Goal: Task Accomplishment & Management: Complete application form

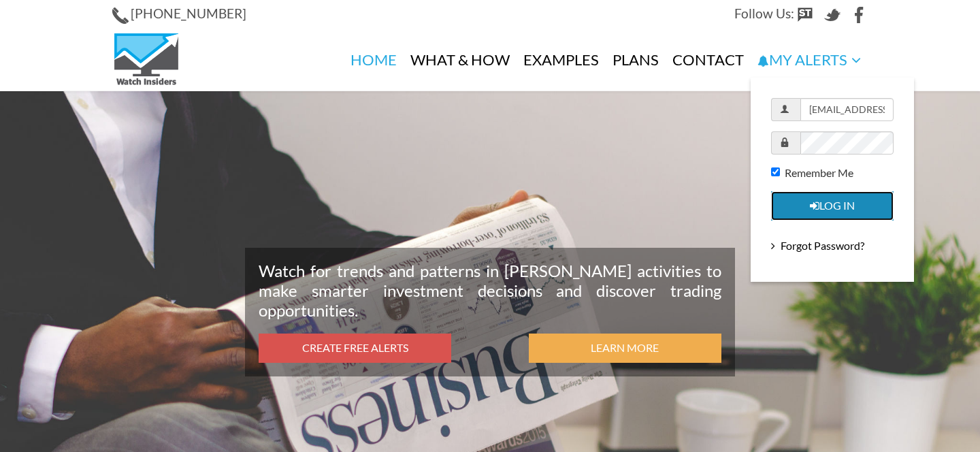
click at [825, 208] on button "Log in" at bounding box center [832, 205] width 122 height 29
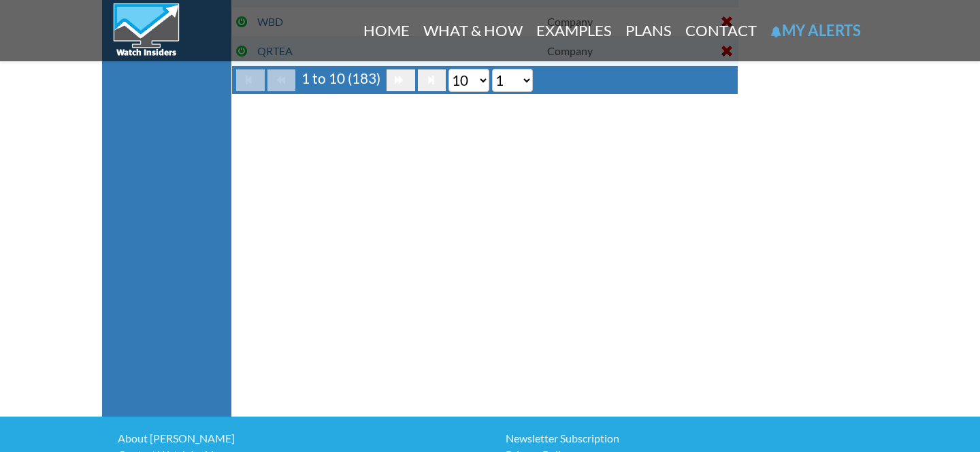
scroll to position [453, 0]
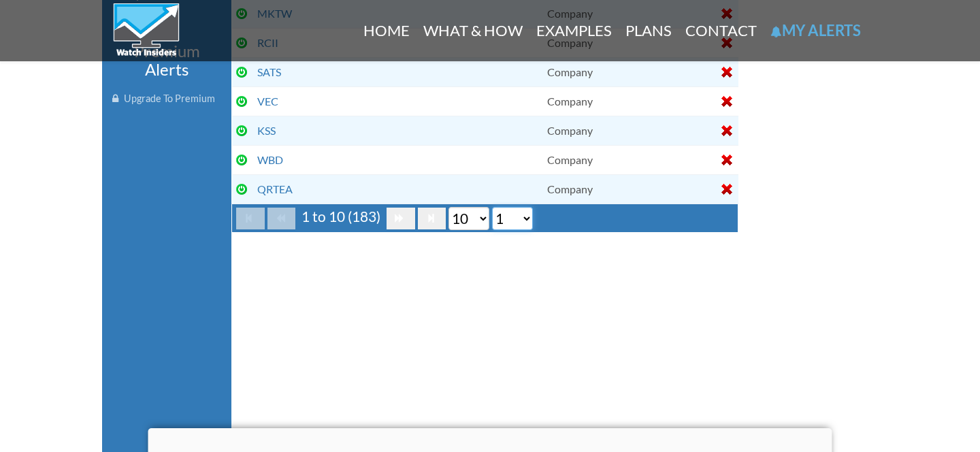
click at [513, 212] on select "1 2 3 4 5 6 7 8 9 10 11 12 13 14 15 16 17 18 19" at bounding box center [512, 218] width 41 height 23
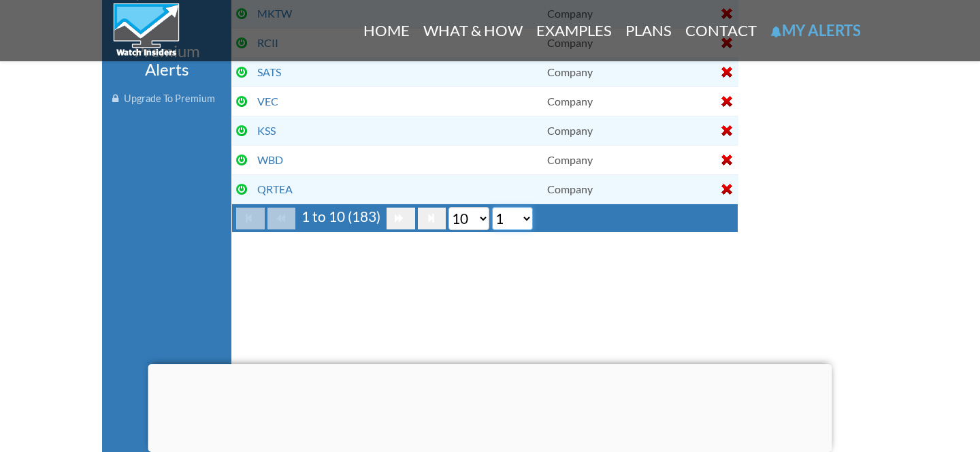
click at [508, 216] on select "1 2 3 4 5 6 7 8 9 10 11 12 13 14 15 16 17 18 19" at bounding box center [512, 218] width 41 height 23
click at [459, 216] on select "10 20 50 100" at bounding box center [468, 218] width 41 height 23
select select "100"
click at [457, 230] on select "10 20 50 100" at bounding box center [468, 218] width 41 height 23
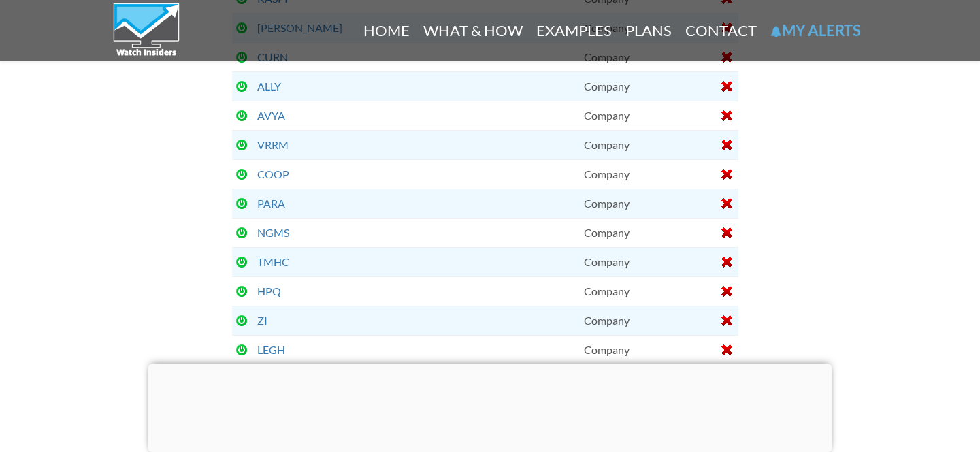
scroll to position [2940, 0]
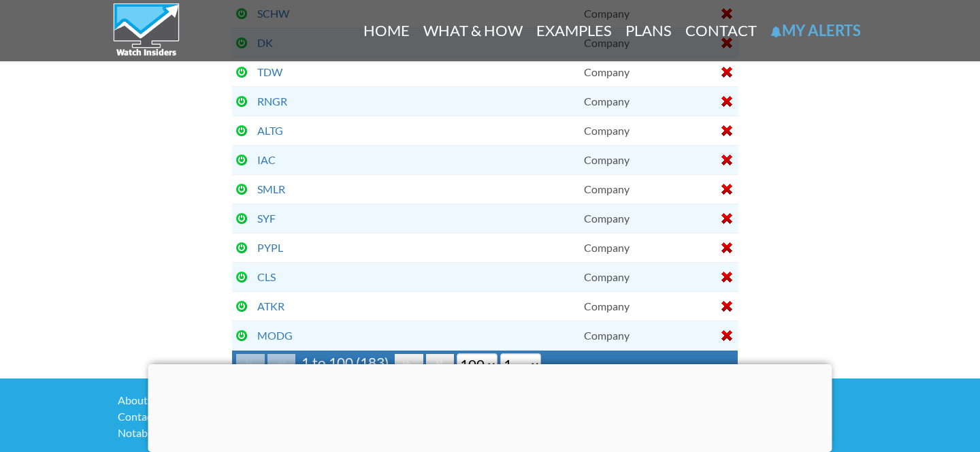
click at [492, 364] on div at bounding box center [490, 364] width 684 height 0
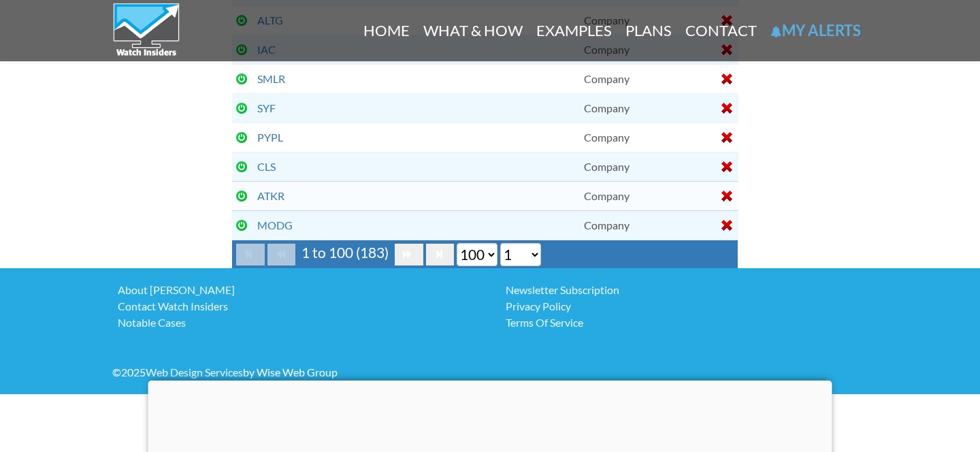
scroll to position [3062, 0]
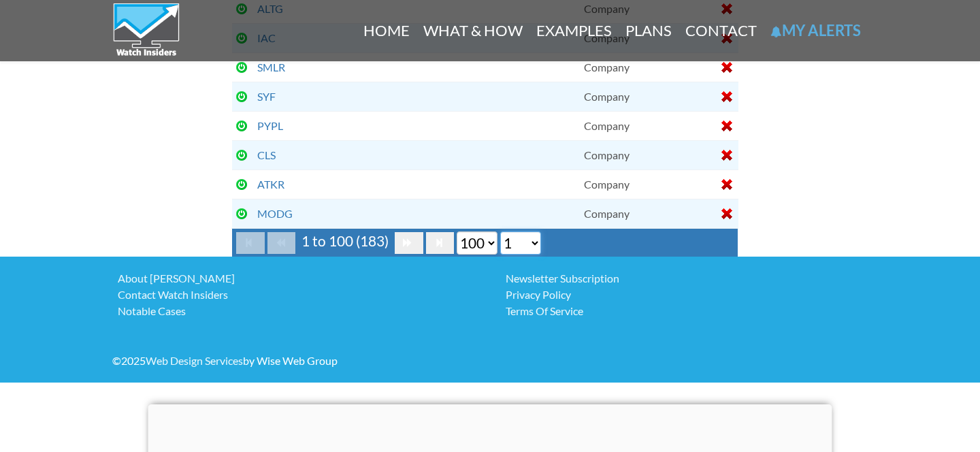
click at [518, 252] on select "1 2" at bounding box center [520, 242] width 41 height 23
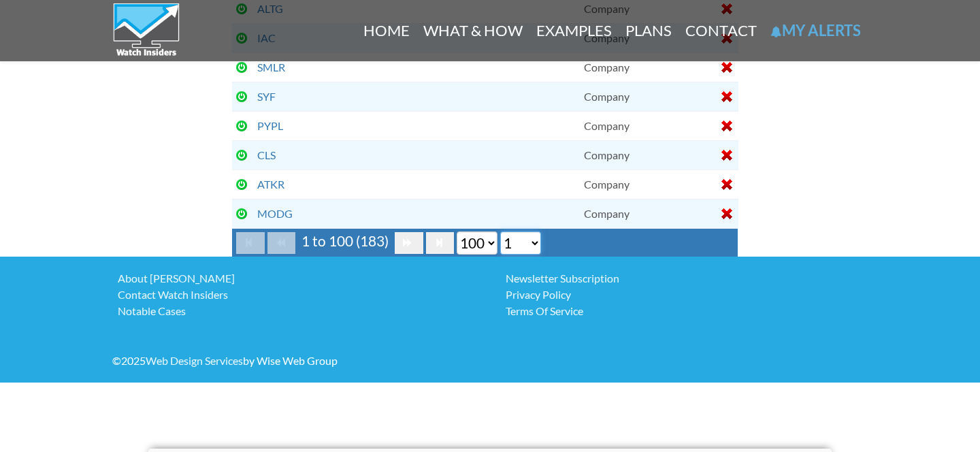
select select "2"
click at [517, 231] on select "1 2" at bounding box center [520, 242] width 41 height 23
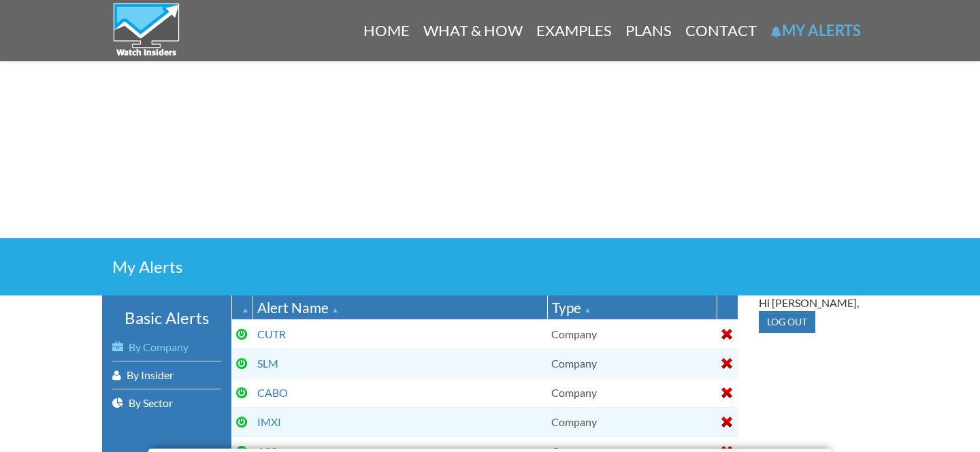
scroll to position [76, 0]
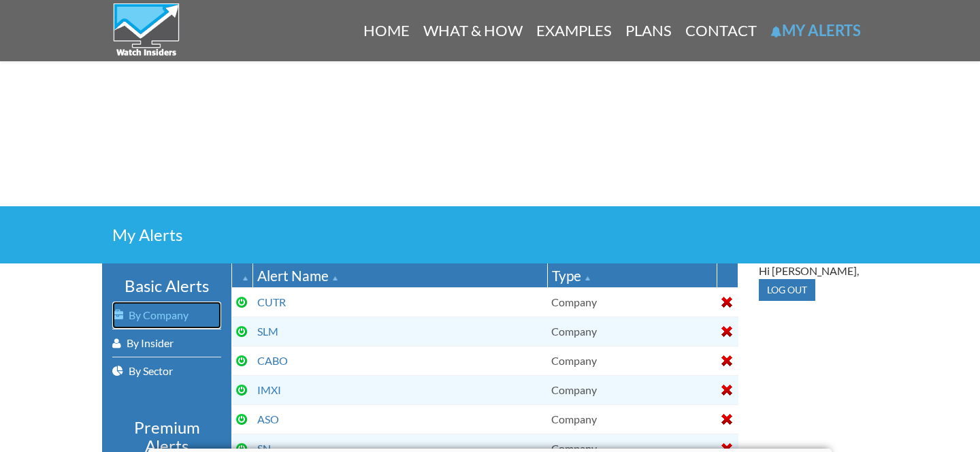
click at [169, 314] on link "By Company" at bounding box center [166, 314] width 109 height 27
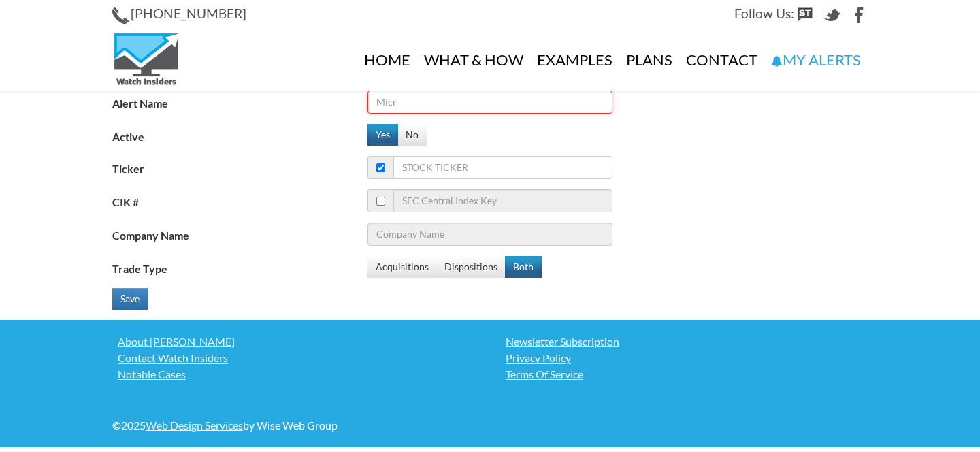
click at [423, 103] on input "Alert Name" at bounding box center [489, 102] width 245 height 23
type input "AMAT"
click at [385, 198] on input "checkbox" at bounding box center [380, 201] width 9 height 9
checkbox input "true"
checkbox input "false"
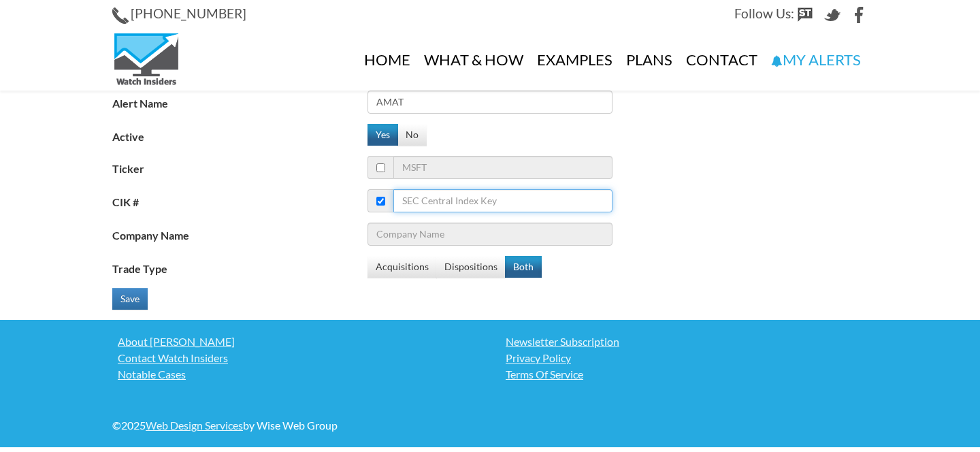
click at [404, 197] on input "CIK #" at bounding box center [502, 200] width 219 height 23
paste input "AMAT"
type input "AMAT"
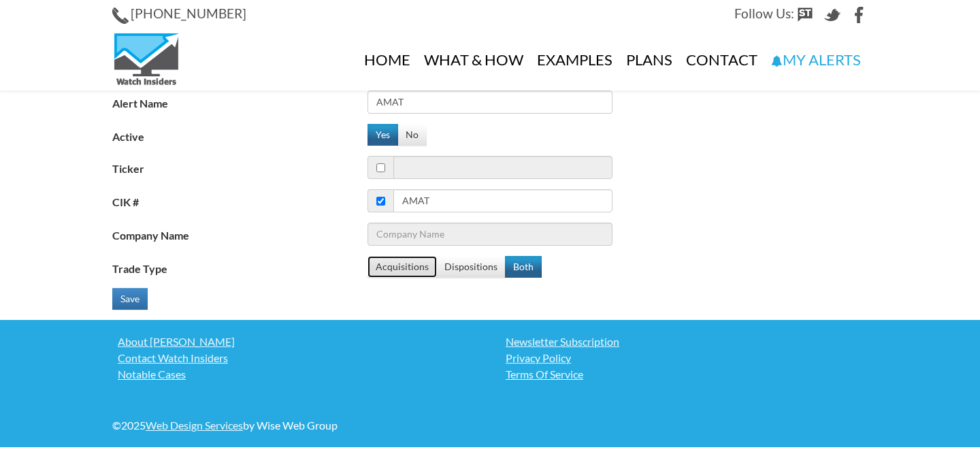
click at [404, 277] on button "Acquisitions" at bounding box center [401, 267] width 69 height 22
click at [144, 306] on button "Save" at bounding box center [129, 299] width 35 height 22
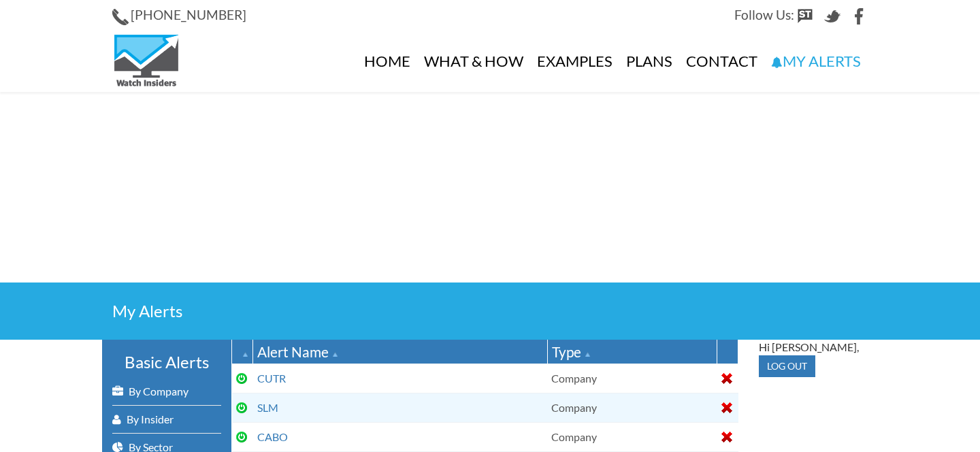
select select "100"
select select "2"
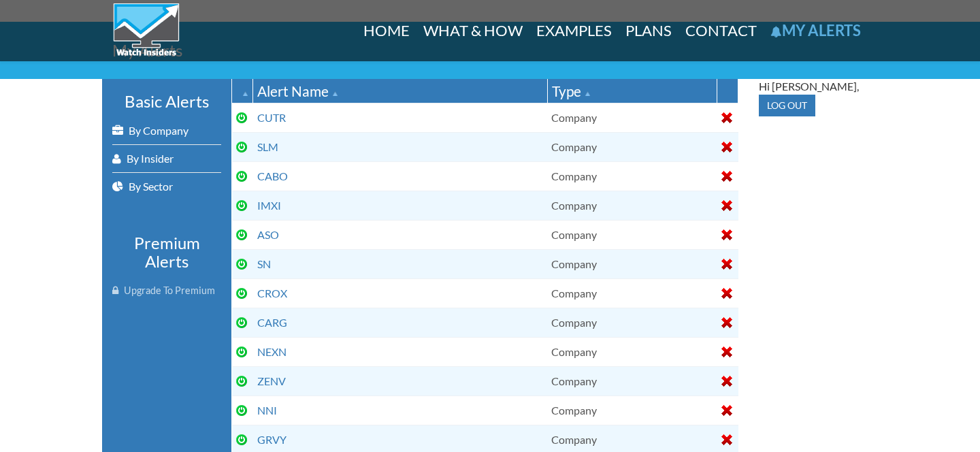
scroll to position [184, 0]
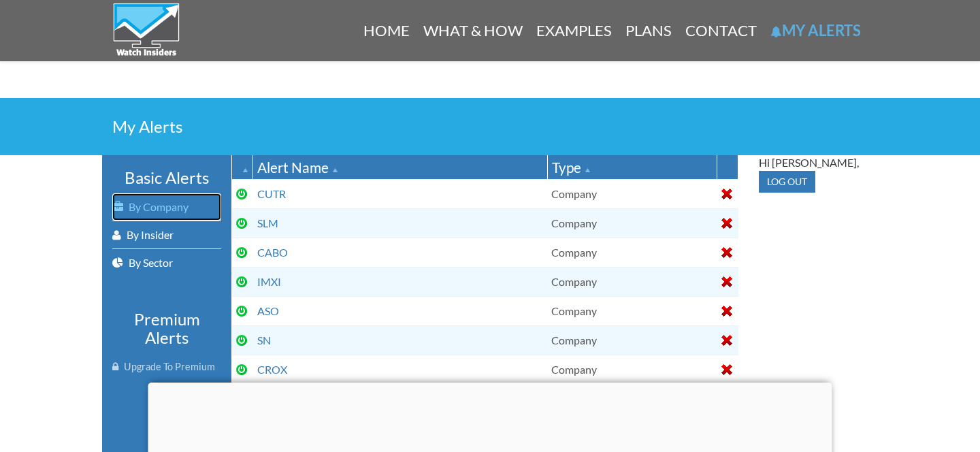
click at [176, 204] on link "By Company" at bounding box center [166, 206] width 109 height 27
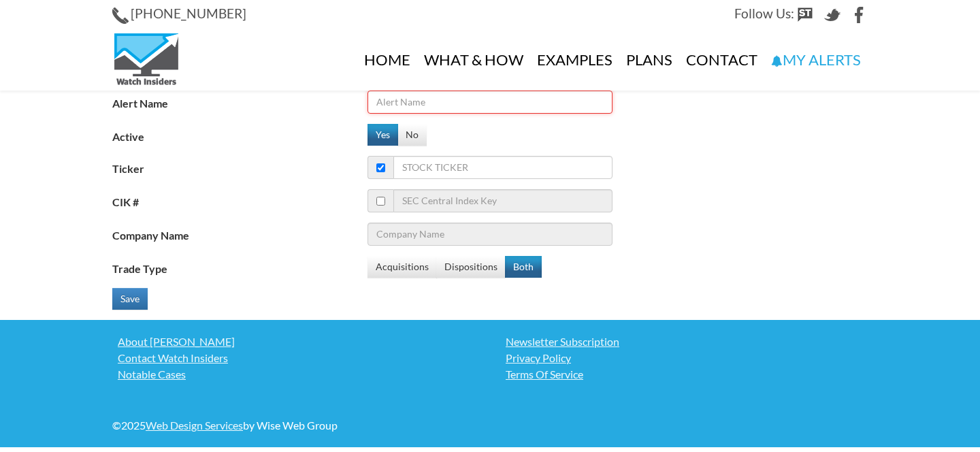
click at [431, 99] on input "Alert Name" at bounding box center [489, 102] width 245 height 23
type input "LRCX"
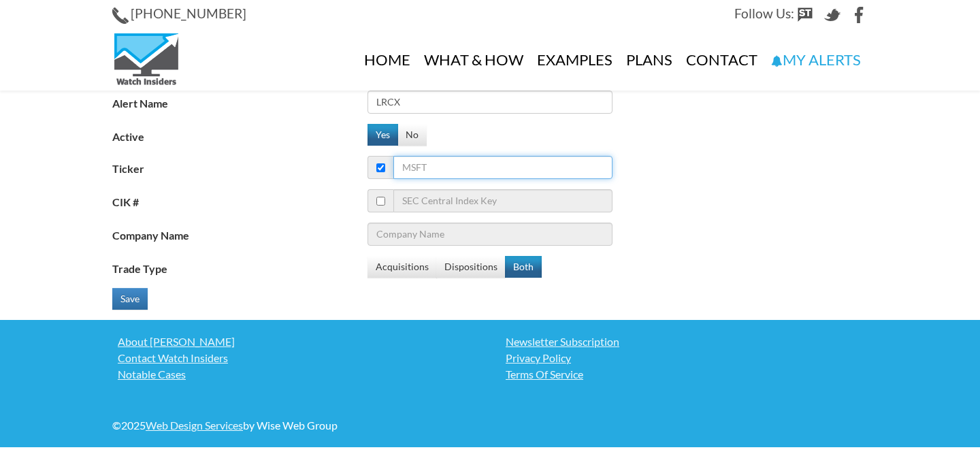
click at [418, 159] on input "Ticker" at bounding box center [502, 167] width 219 height 23
paste input "LRCX"
type input "LRCX"
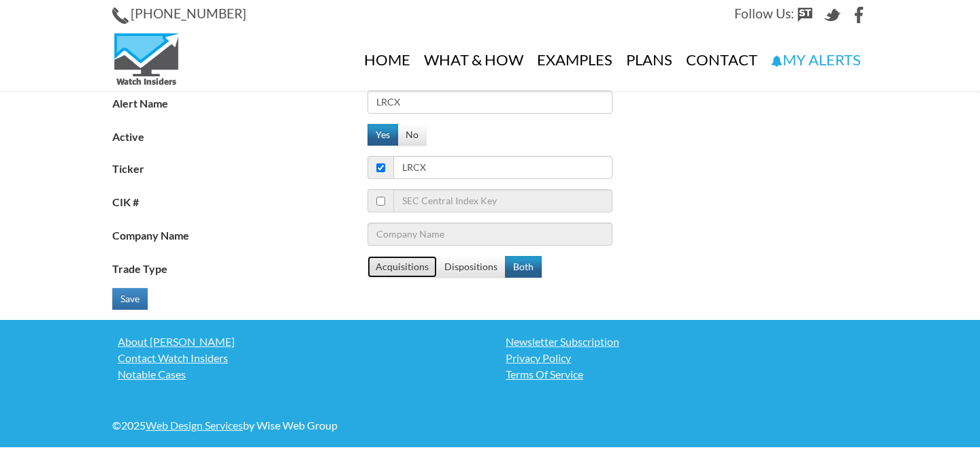
type input "Lam Research Corp."
click at [411, 257] on button "Acquisitions" at bounding box center [401, 267] width 69 height 22
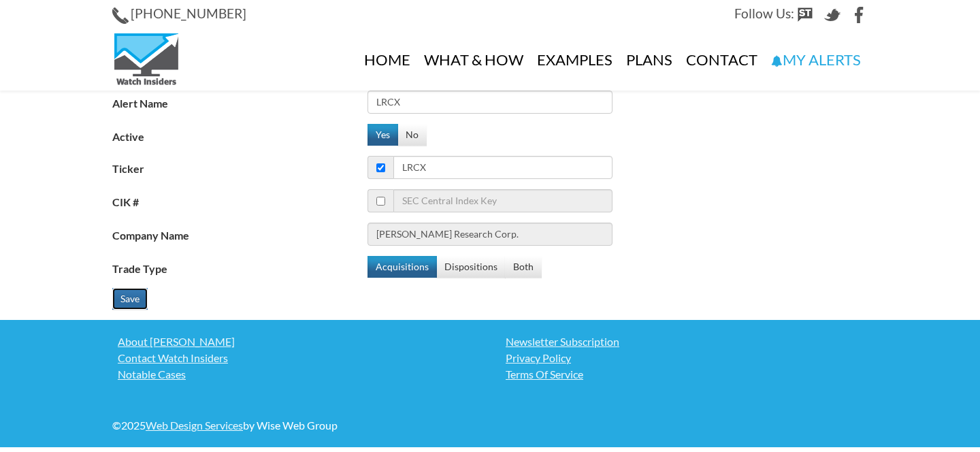
click at [129, 301] on button "Save" at bounding box center [129, 299] width 35 height 22
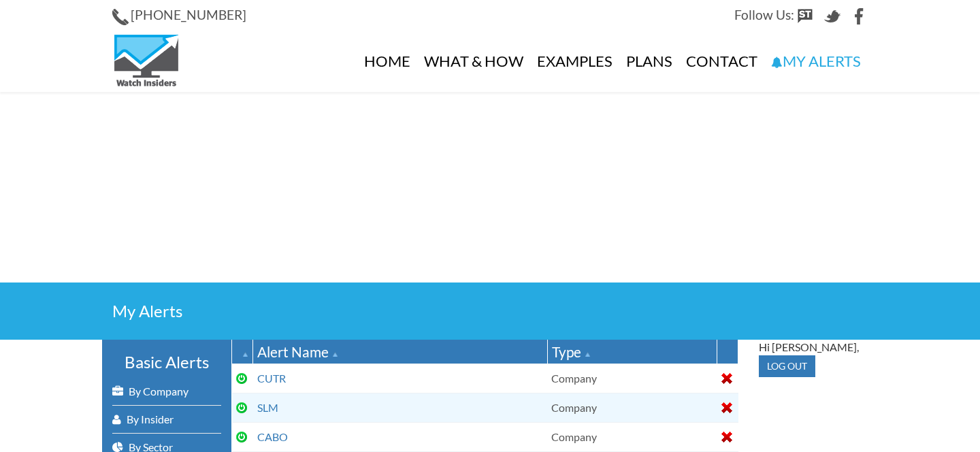
select select "100"
select select "2"
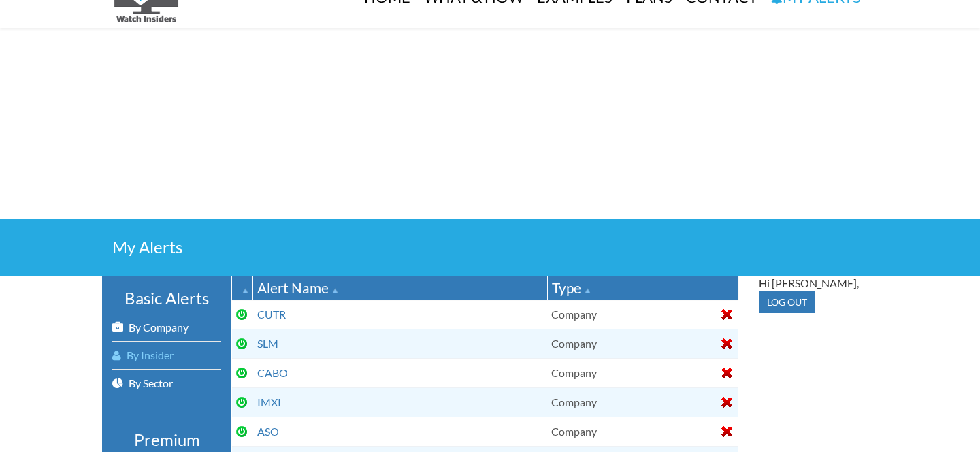
scroll to position [87, 0]
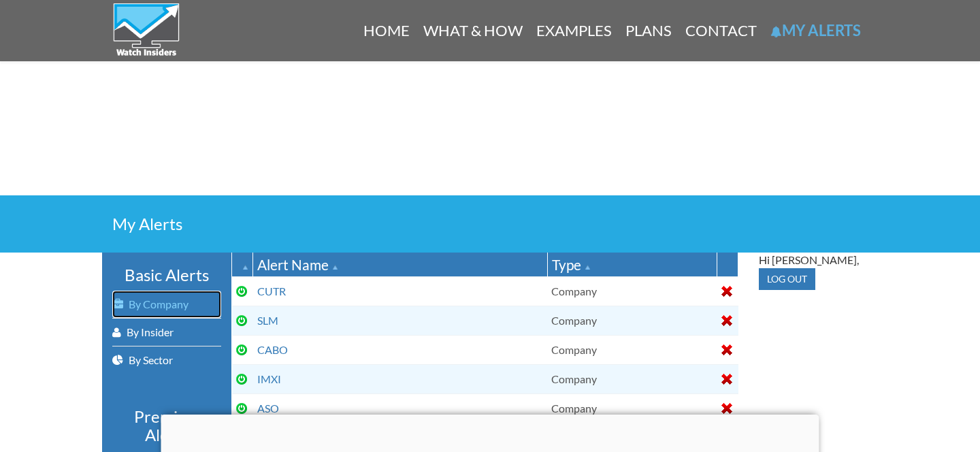
click at [166, 305] on link "By Company" at bounding box center [166, 304] width 109 height 27
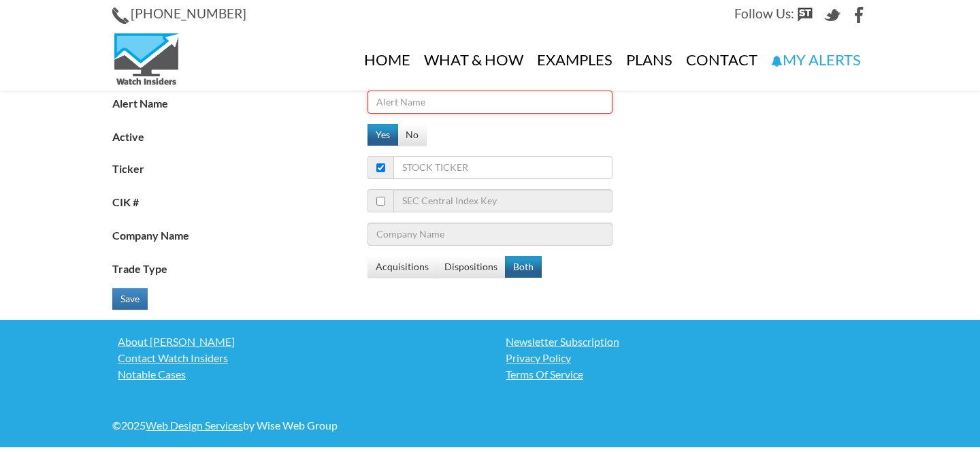
click at [412, 114] on input "Alert Name" at bounding box center [489, 102] width 245 height 23
type input "KLAC"
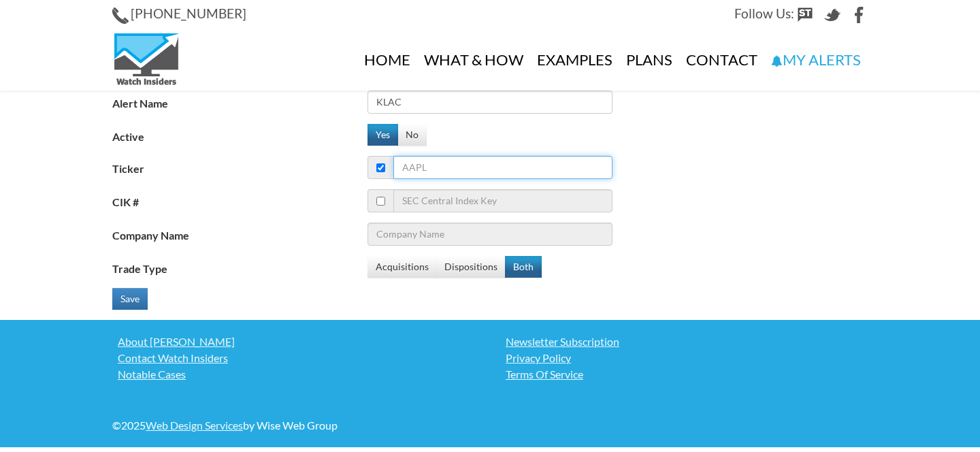
click at [423, 172] on input "Ticker" at bounding box center [502, 167] width 219 height 23
paste input "KLAC"
type input "KLAC"
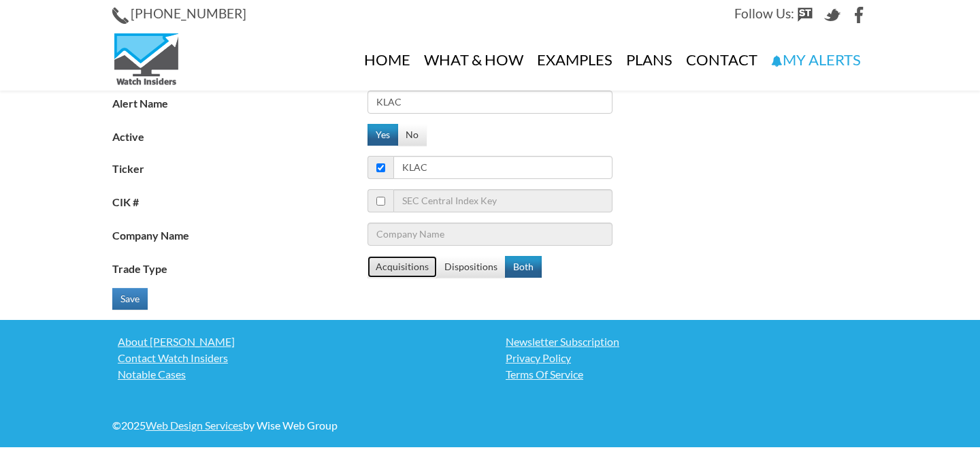
click at [406, 263] on button "Acquisitions" at bounding box center [401, 267] width 69 height 22
type input "KLA Corp."
click at [129, 301] on button "Save" at bounding box center [129, 299] width 35 height 22
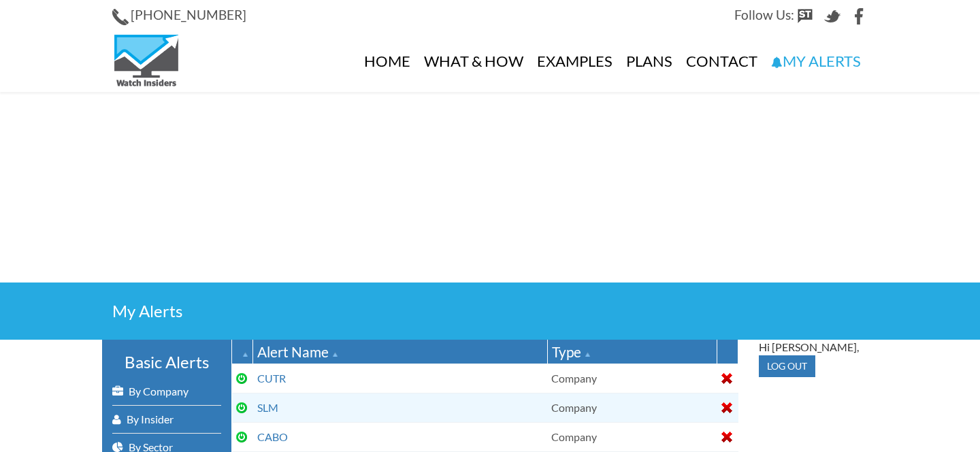
select select "100"
select select "2"
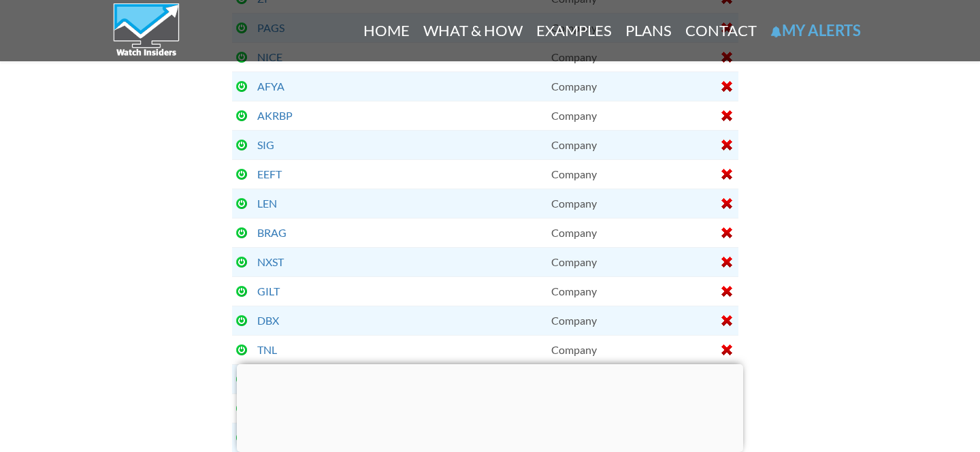
scroll to position [2310, 0]
click at [487, 364] on div at bounding box center [490, 364] width 506 height 0
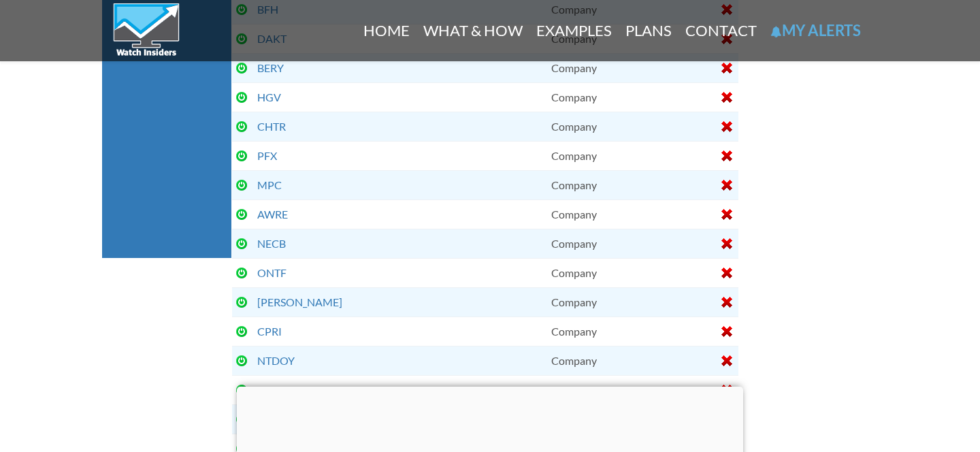
scroll to position [0, 0]
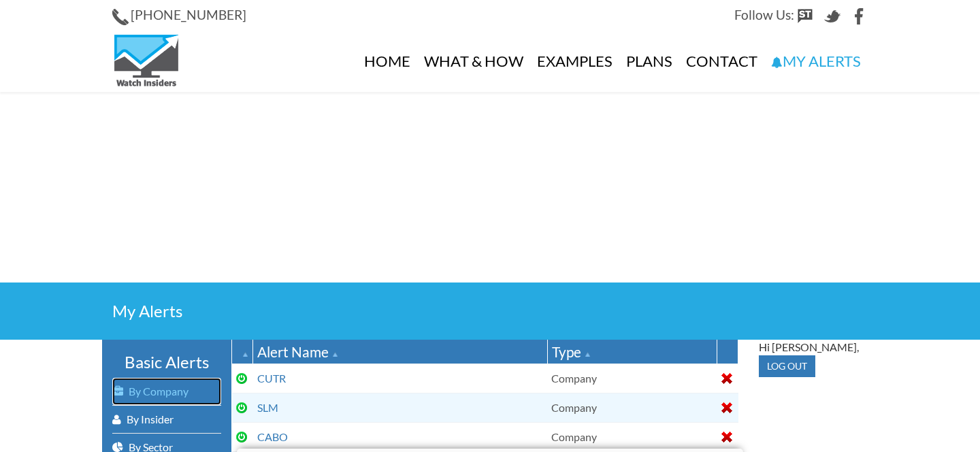
click at [169, 388] on link "By Company" at bounding box center [166, 391] width 109 height 27
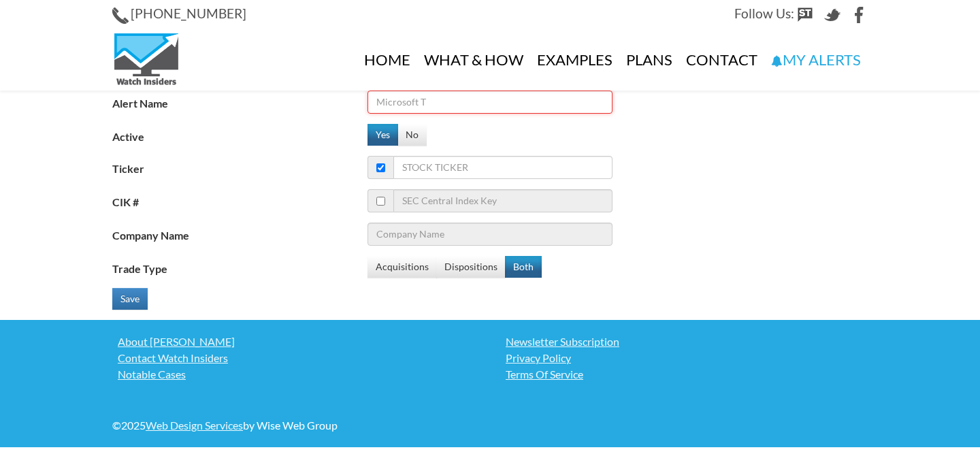
click at [387, 101] on input "Alert Name" at bounding box center [489, 102] width 245 height 23
paste input "KLAC"
type input "MGM"
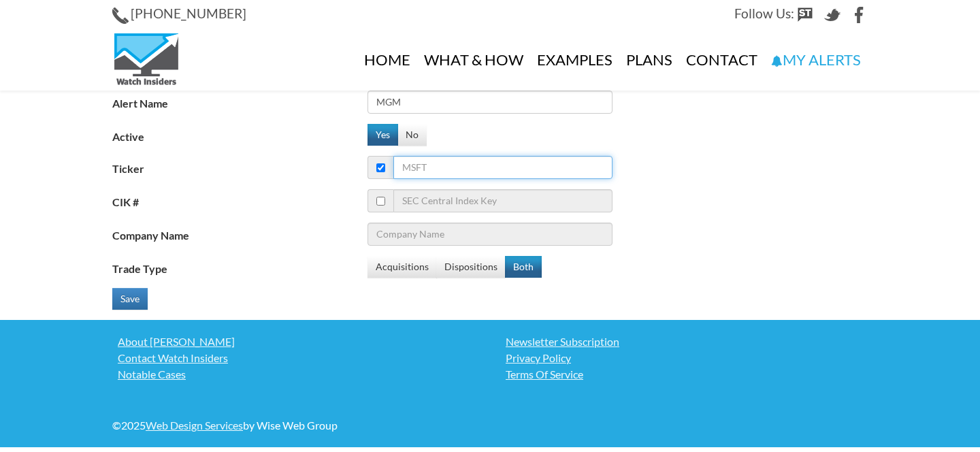
click at [444, 161] on input "Ticker" at bounding box center [502, 167] width 219 height 23
paste input "MGM"
type input "MGM"
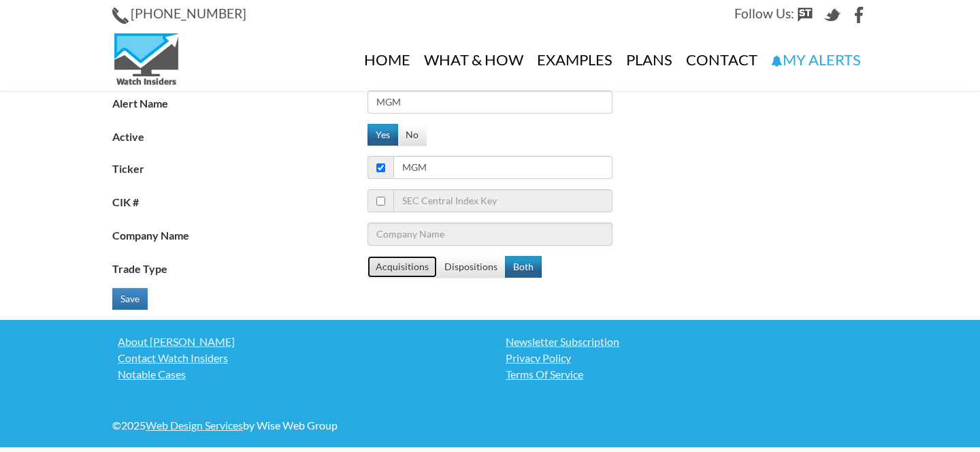
type input "MGM Resorts International"
click at [407, 263] on button "Acquisitions" at bounding box center [401, 267] width 69 height 22
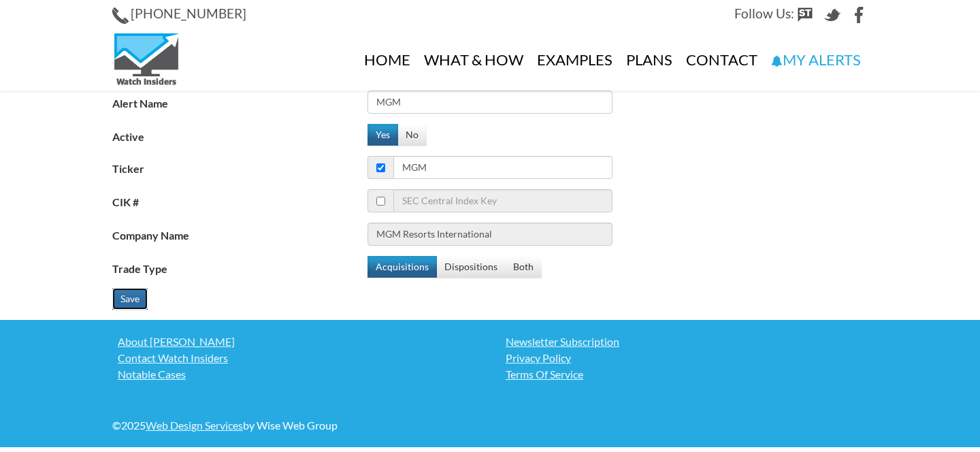
click at [133, 301] on button "Save" at bounding box center [129, 299] width 35 height 22
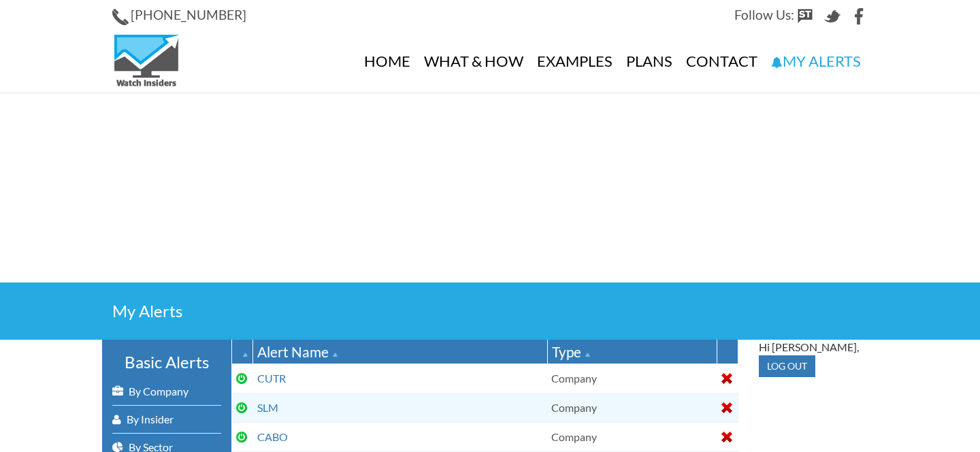
select select "100"
select select "2"
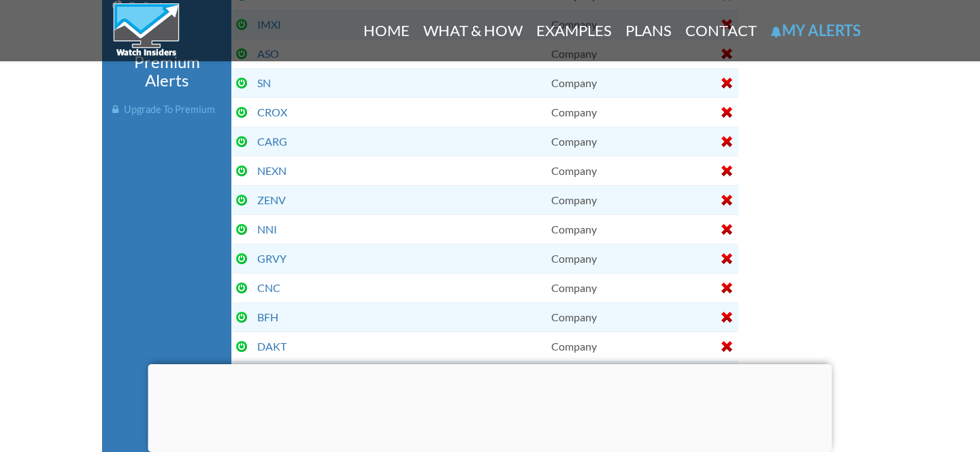
scroll to position [249, 0]
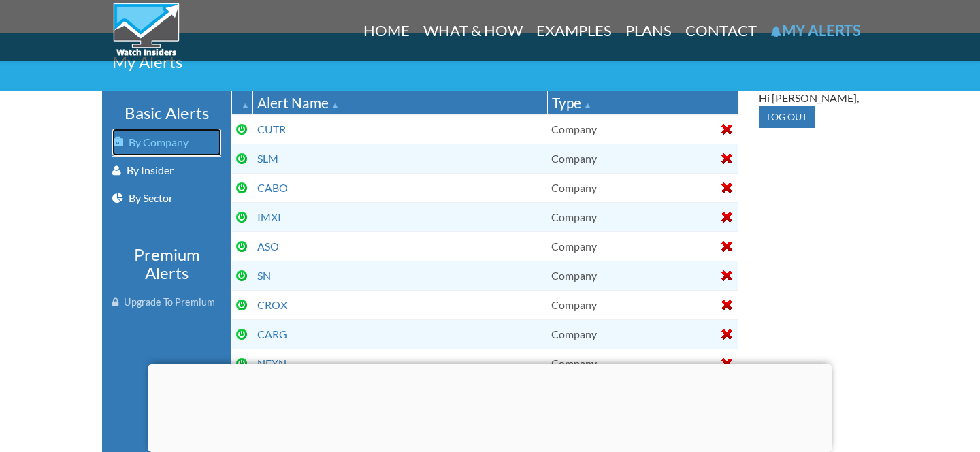
click at [173, 145] on link "By Company" at bounding box center [166, 142] width 109 height 27
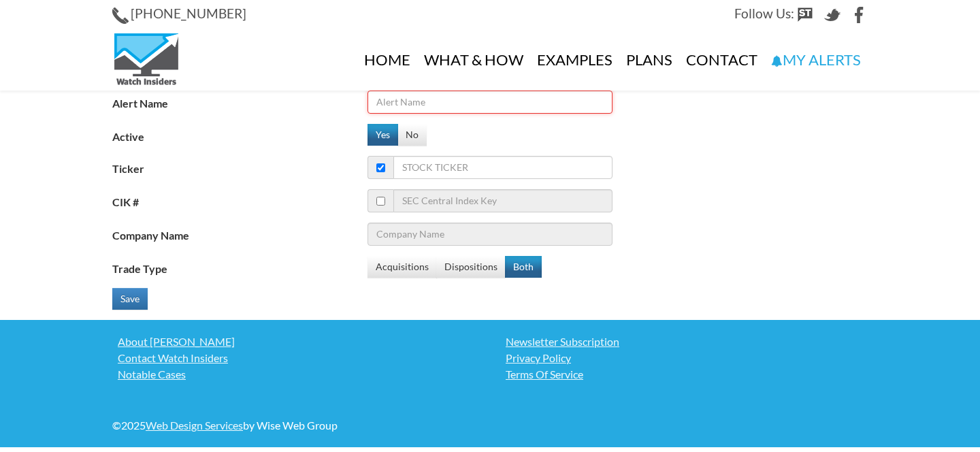
click at [429, 103] on input "Alert Name" at bounding box center [489, 102] width 245 height 23
type input "a"
type input "AAMI"
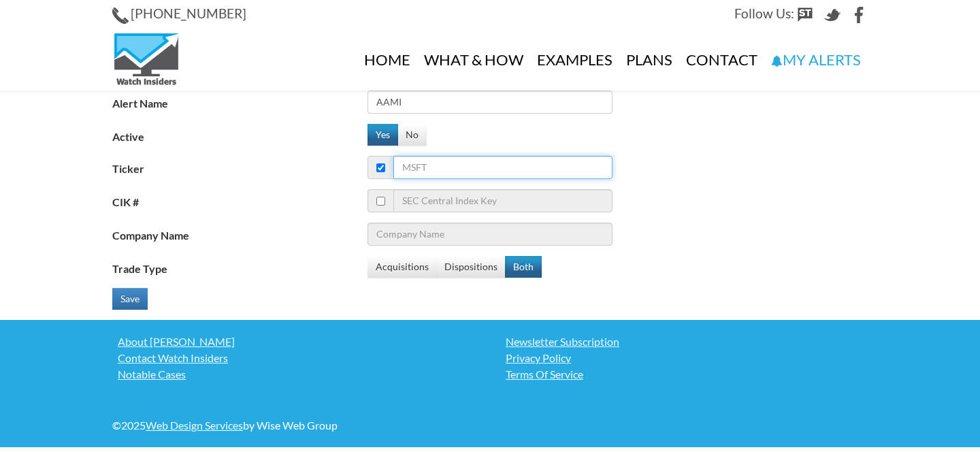
click at [474, 157] on input "Ticker" at bounding box center [502, 167] width 219 height 23
paste input "AAMI"
type input "AAMI"
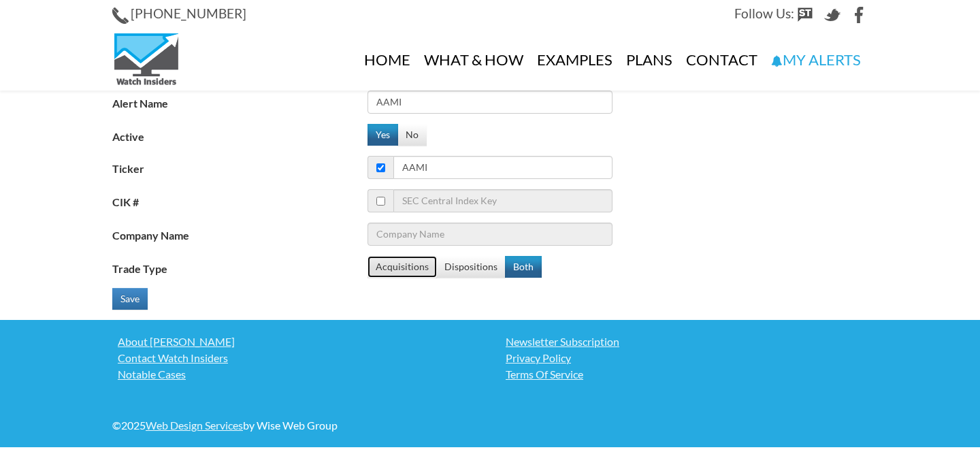
click at [400, 259] on button "Acquisitions" at bounding box center [401, 267] width 69 height 22
type input "Acadian Asset Management Inc."
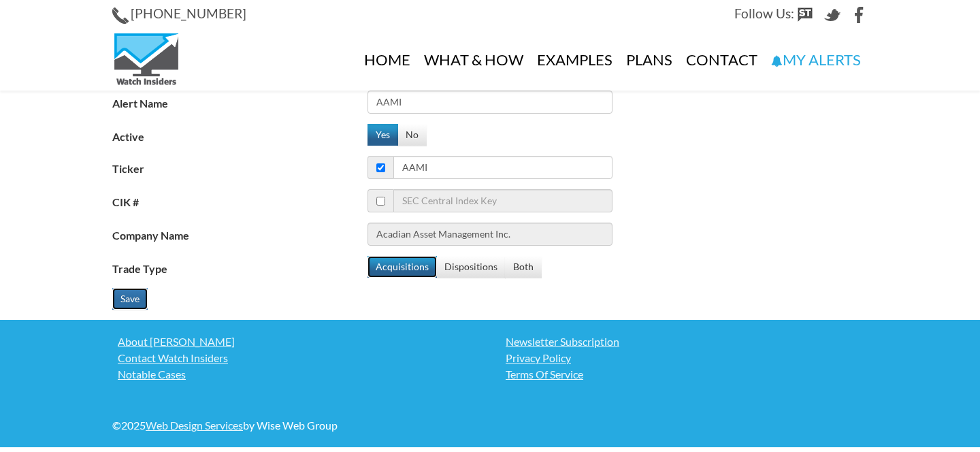
click at [142, 300] on button "Save" at bounding box center [129, 299] width 35 height 22
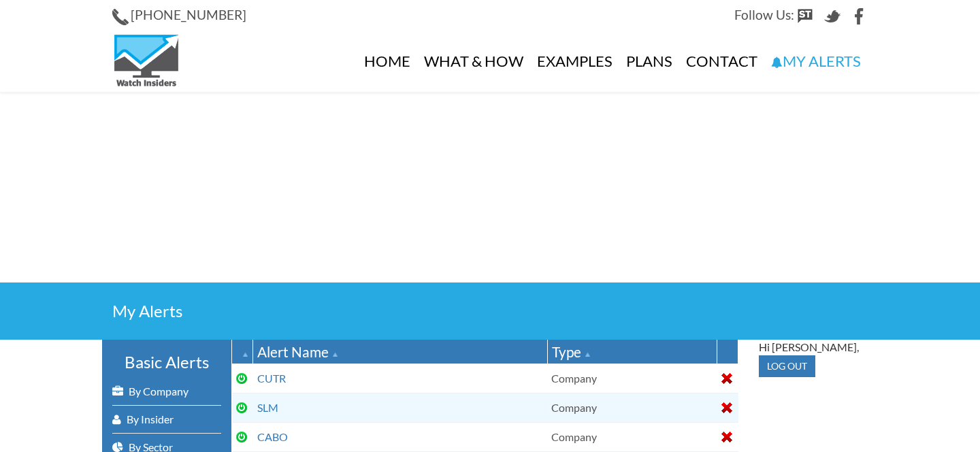
select select "100"
select select "2"
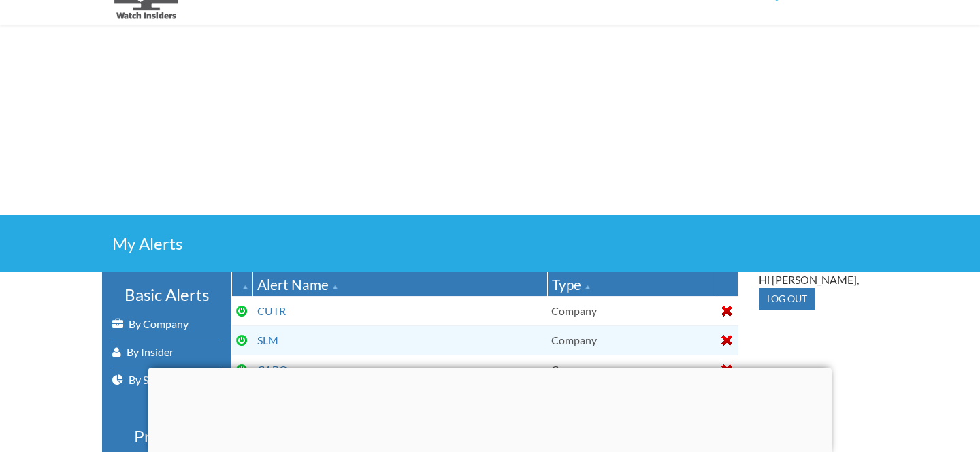
scroll to position [109, 0]
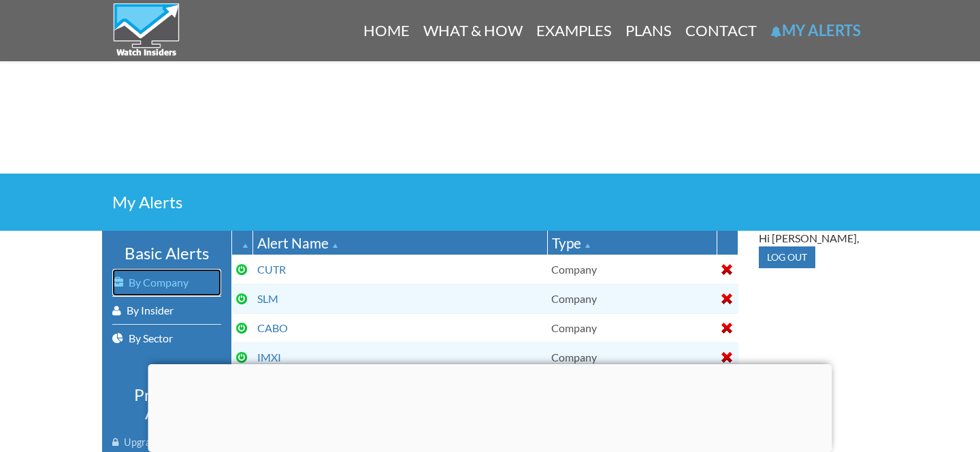
click at [189, 280] on link "By Company" at bounding box center [166, 282] width 109 height 27
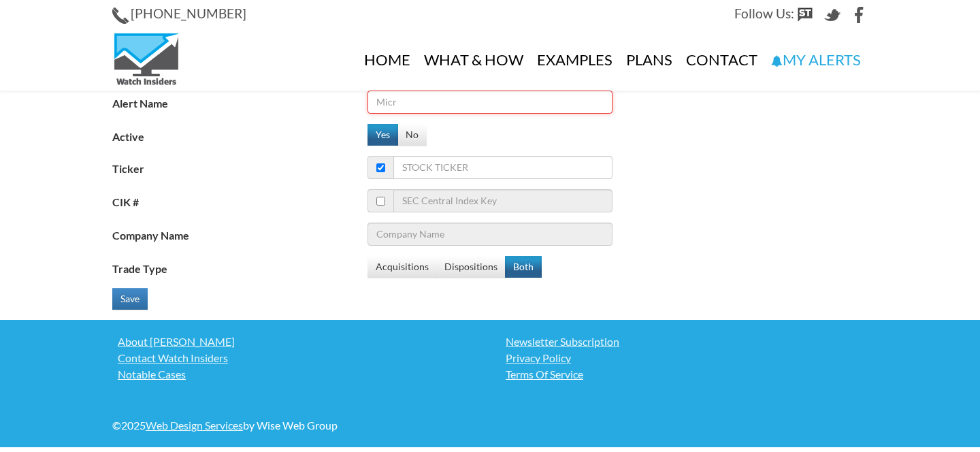
click at [449, 105] on input "Alert Name" at bounding box center [489, 102] width 245 height 23
paste input "AAMI"
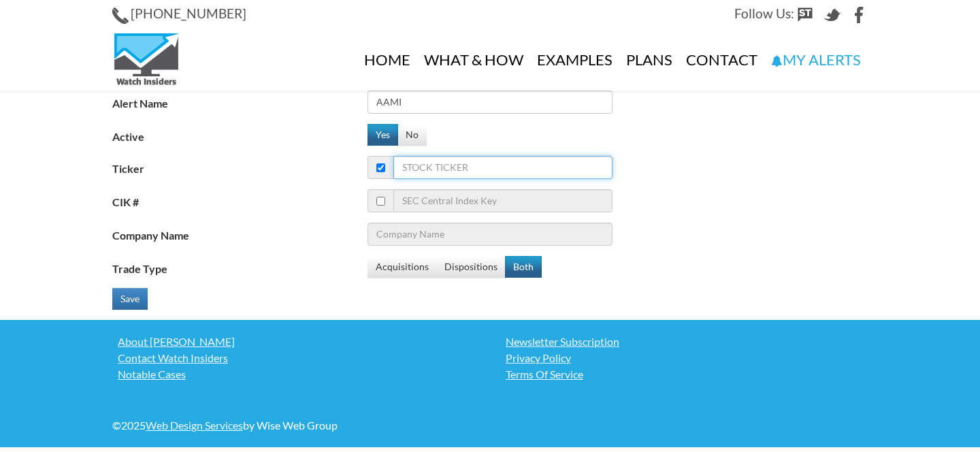
click at [439, 166] on input "Ticker" at bounding box center [502, 167] width 219 height 23
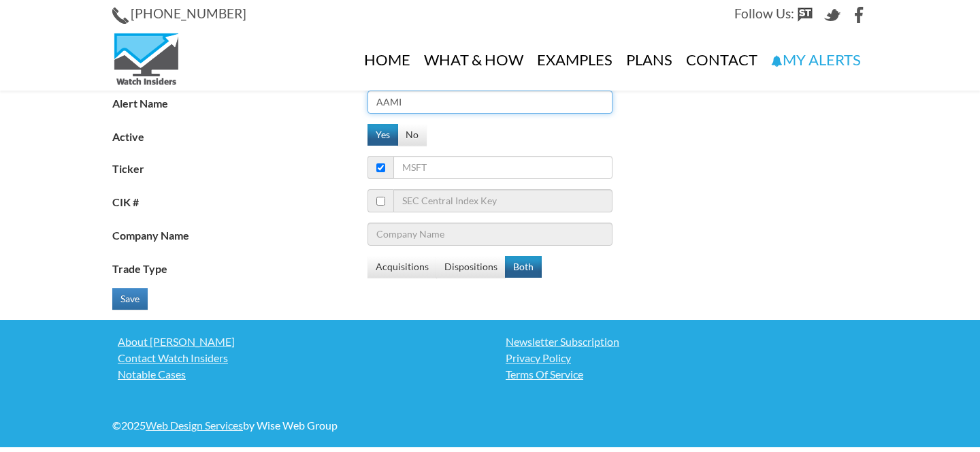
click at [421, 97] on input "AAMI" at bounding box center [489, 102] width 245 height 23
type input "OPRA"
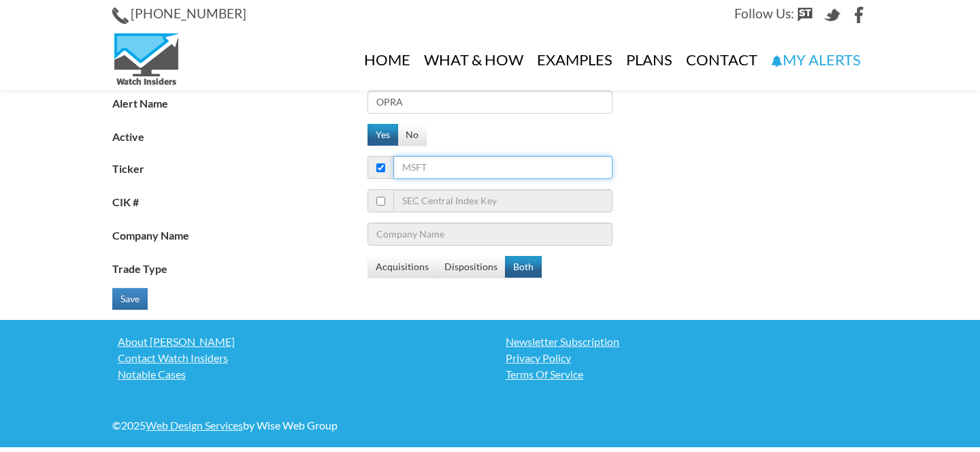
click at [411, 159] on input "Ticker" at bounding box center [502, 167] width 219 height 23
paste input "OPRA"
type input "OPRA"
click at [407, 251] on fieldset "Alert Name OPRA Active Yes No Ticker OPRA CIK # Company Name Trade Type Acquisi…" at bounding box center [489, 205] width 755 height 229
type input "Opera Ltd"
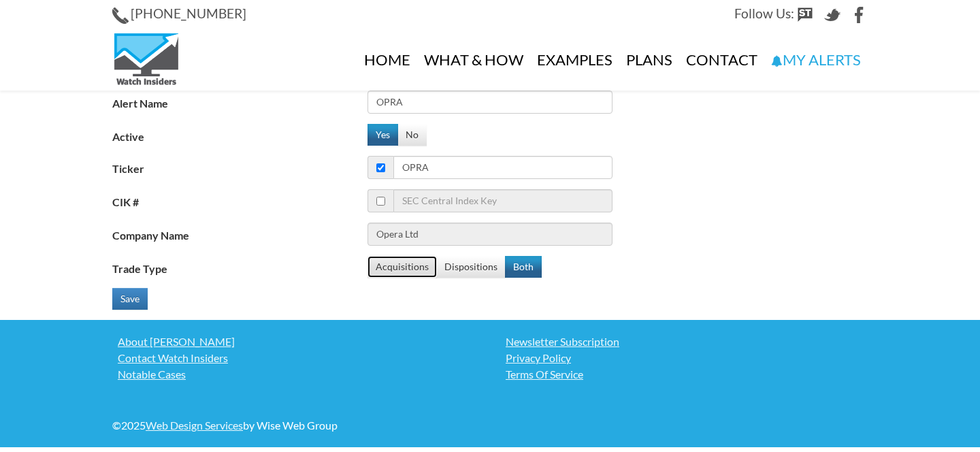
click at [404, 258] on button "Acquisitions" at bounding box center [401, 267] width 69 height 22
click at [127, 288] on button "Save" at bounding box center [129, 299] width 35 height 22
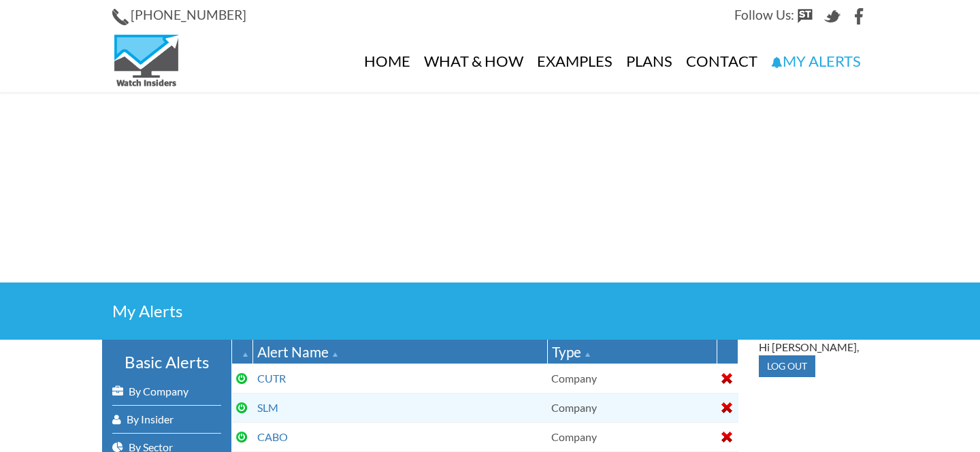
select select "100"
select select "2"
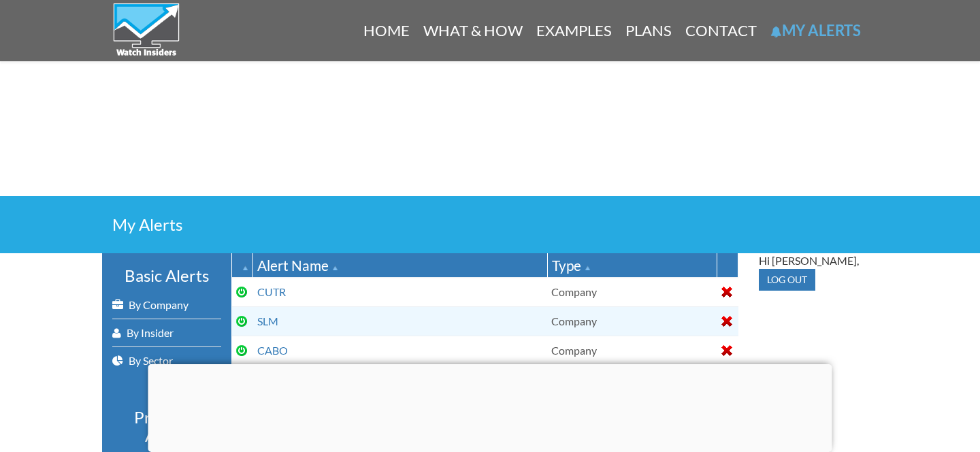
scroll to position [178, 0]
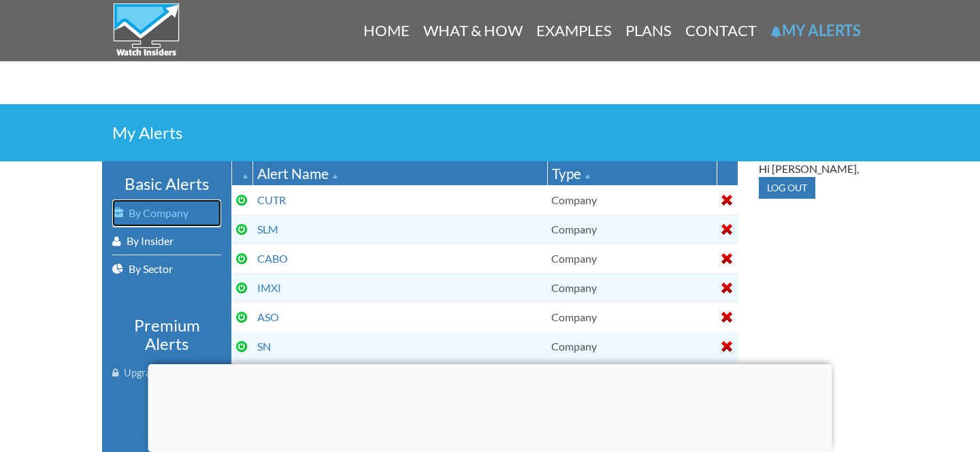
click at [159, 212] on link "By Company" at bounding box center [166, 212] width 109 height 27
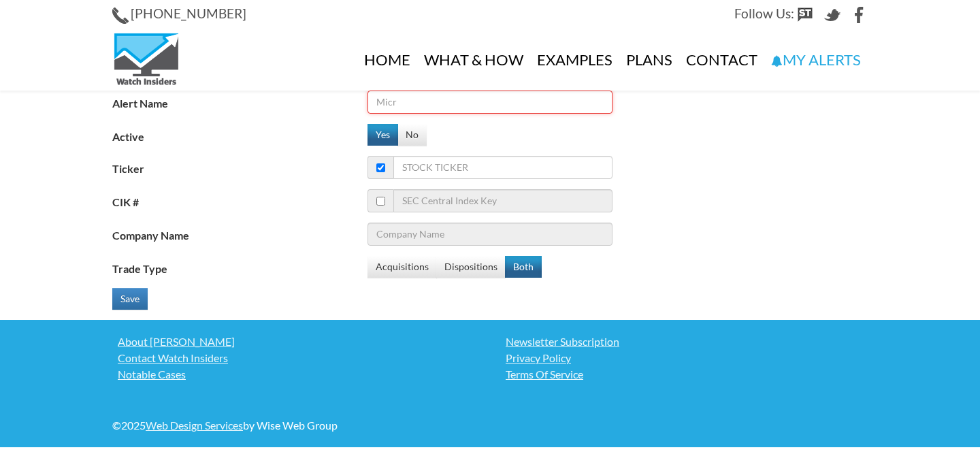
click at [412, 99] on input "Alert Name" at bounding box center [489, 102] width 245 height 23
paste input "OPRA"
type input "CRON"
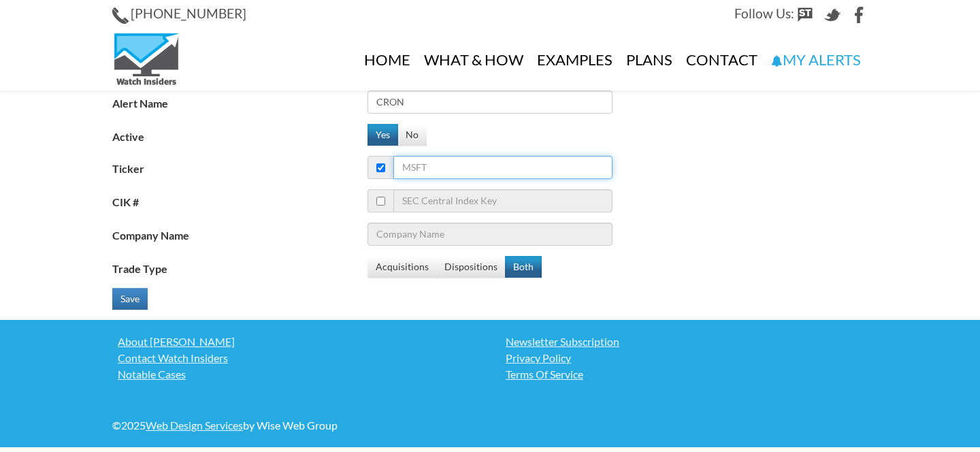
click at [448, 176] on input "Ticker" at bounding box center [502, 167] width 219 height 23
paste input "CRON"
type input "CRON"
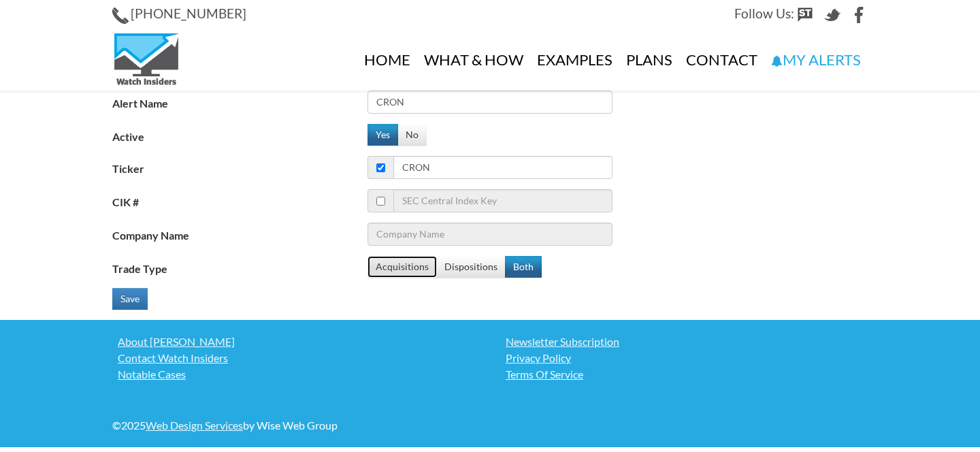
click at [400, 263] on button "Acquisitions" at bounding box center [401, 267] width 69 height 22
type input "Cronos Group Inc"
click at [142, 297] on button "Save" at bounding box center [129, 299] width 35 height 22
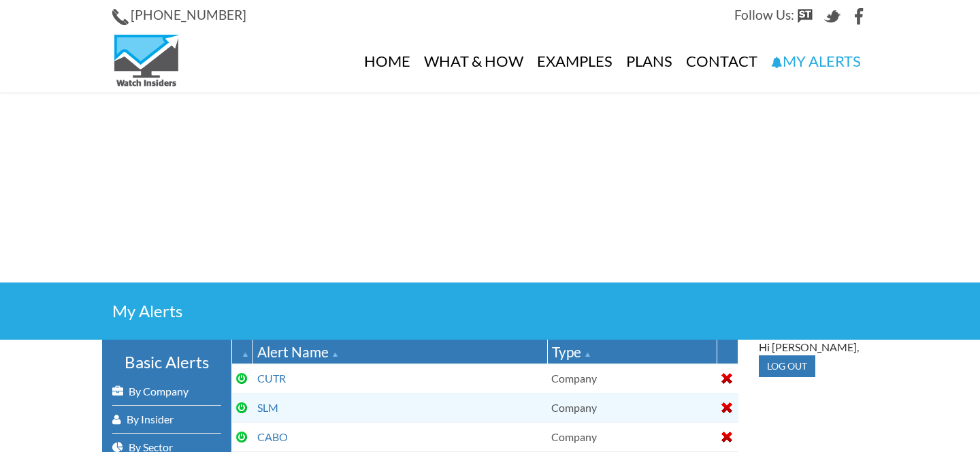
select select "100"
select select "2"
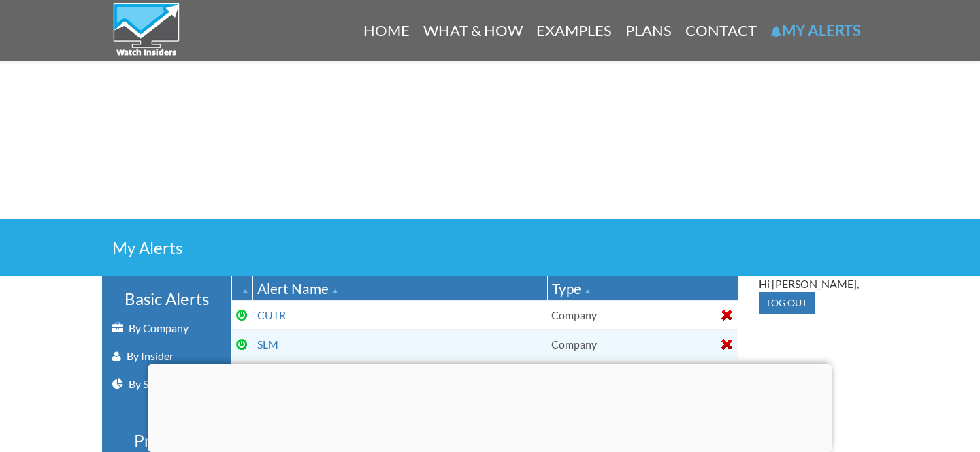
scroll to position [188, 0]
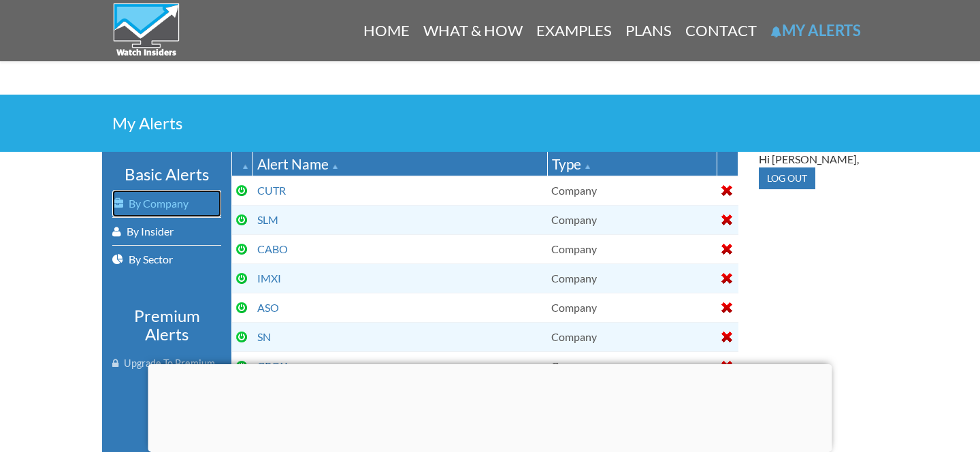
click at [165, 203] on link "By Company" at bounding box center [166, 203] width 109 height 27
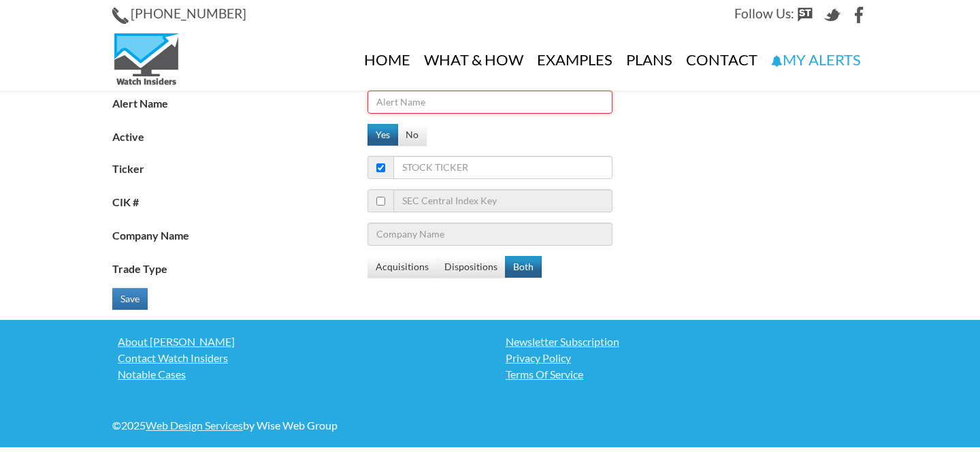
click at [412, 106] on input "Alert Name" at bounding box center [489, 102] width 245 height 23
type input "FIVN"
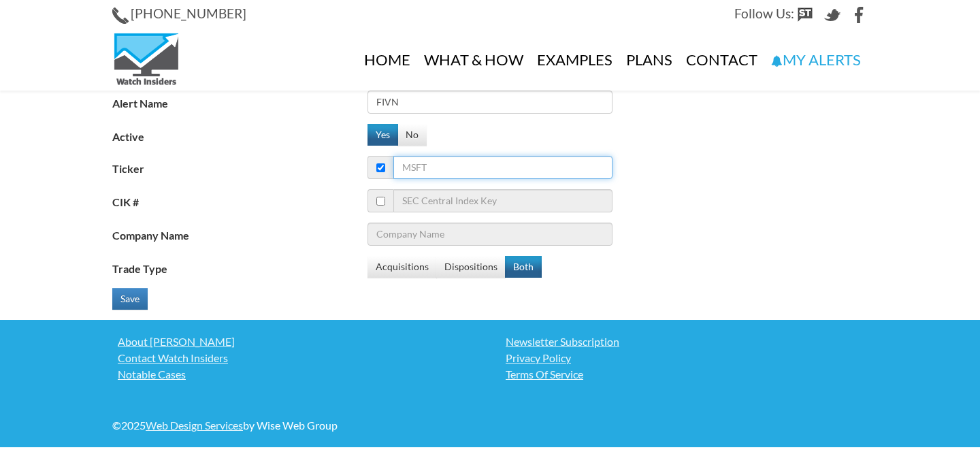
click at [426, 169] on input "Ticker" at bounding box center [502, 167] width 219 height 23
type input "FIVN"
type input "Five9 Inc"
type input "FIVN"
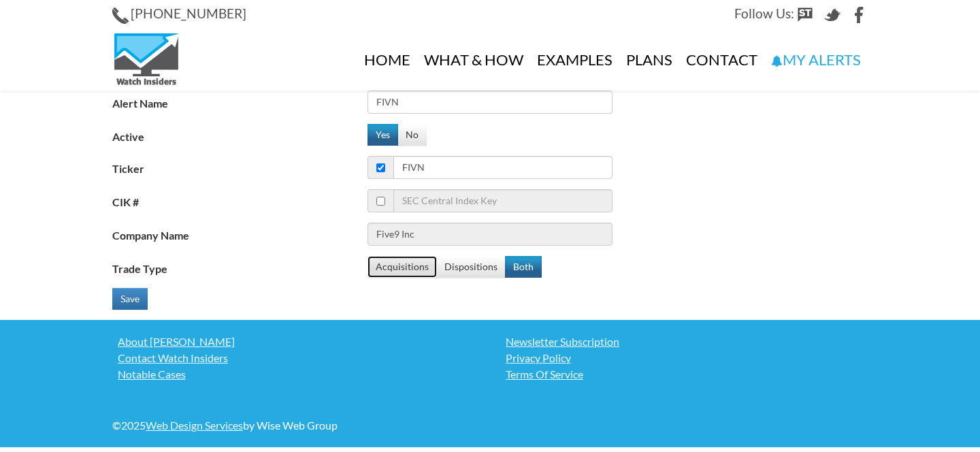
click at [407, 264] on button "Acquisitions" at bounding box center [401, 267] width 69 height 22
click at [120, 304] on button "Save" at bounding box center [129, 299] width 35 height 22
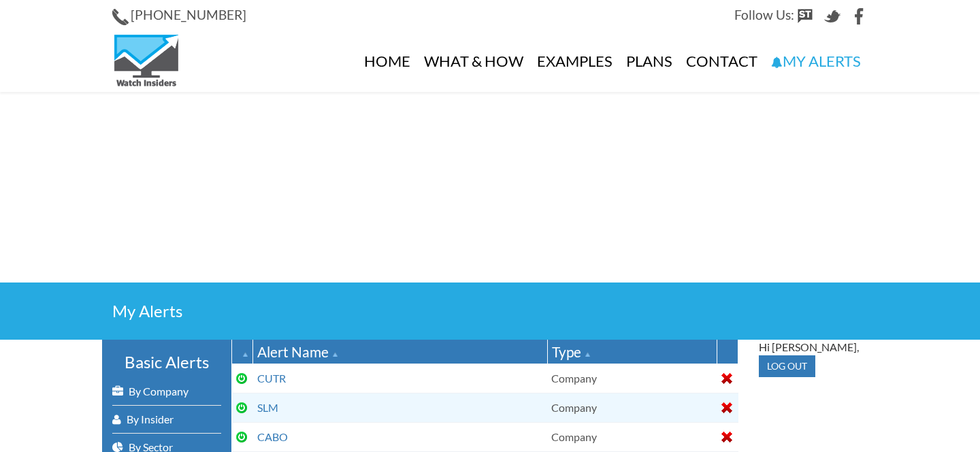
select select "100"
select select "2"
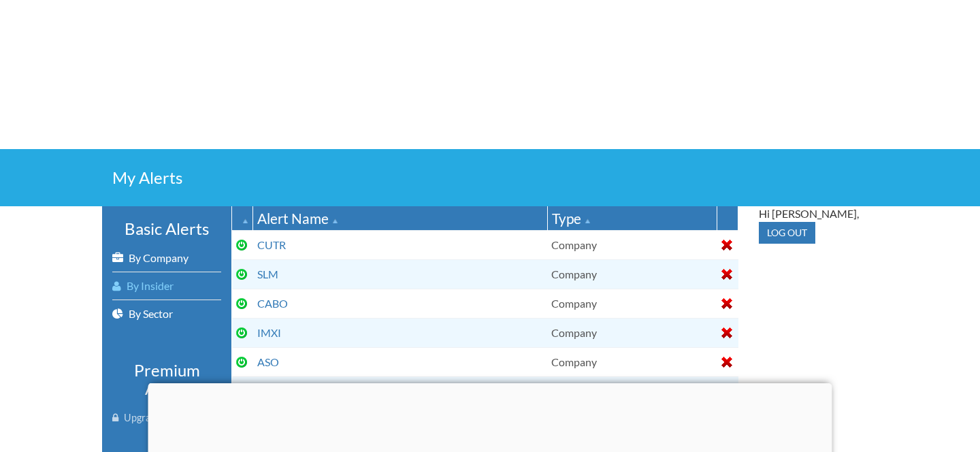
scroll to position [181, 0]
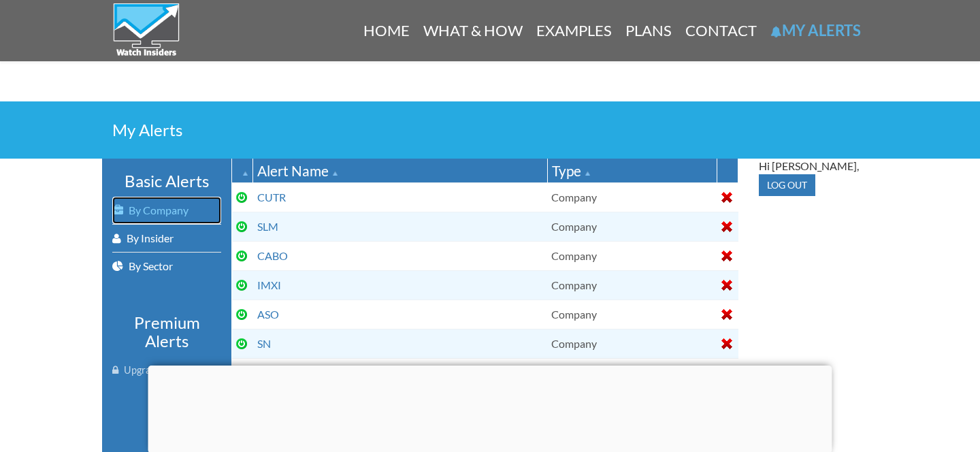
click at [183, 204] on link "By Company" at bounding box center [166, 210] width 109 height 27
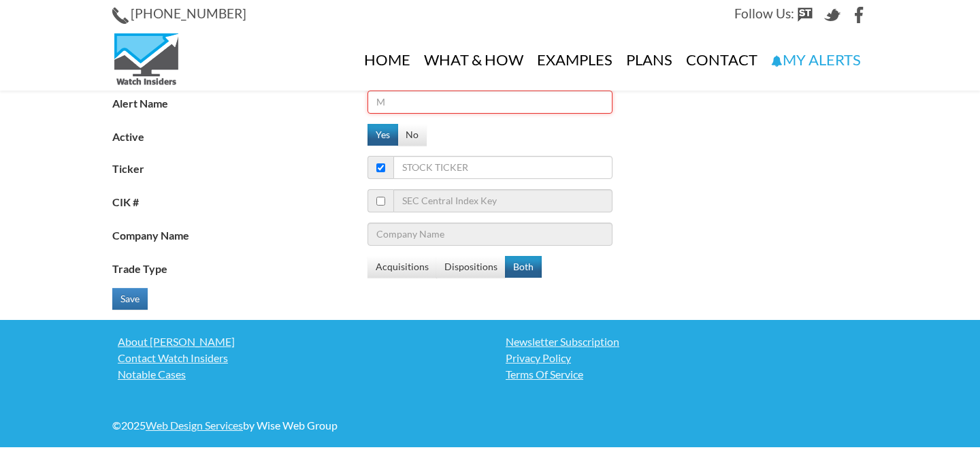
click at [409, 109] on input "Alert Name" at bounding box center [489, 102] width 245 height 23
type input "SSTI"
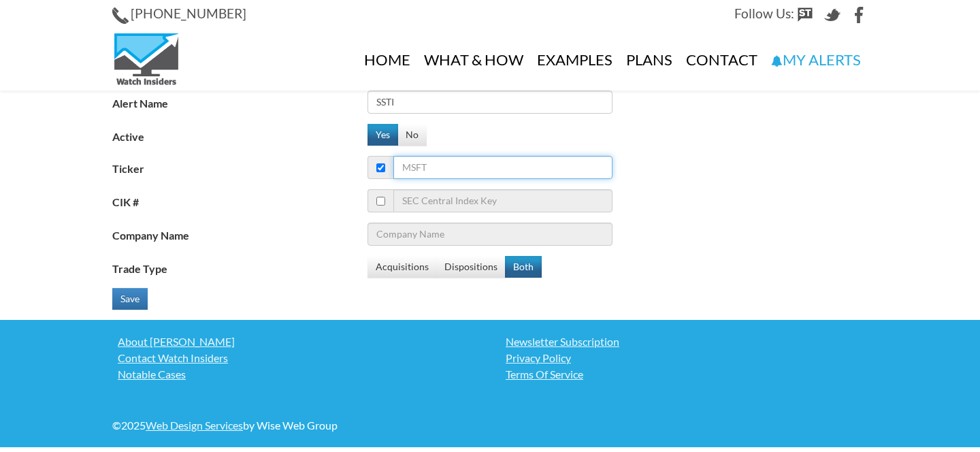
click at [423, 161] on input "Ticker" at bounding box center [502, 167] width 219 height 23
type input "SST"
type input "SentinelOne Inc"
type input "SSTI"
type input "SoundThinking, Inc."
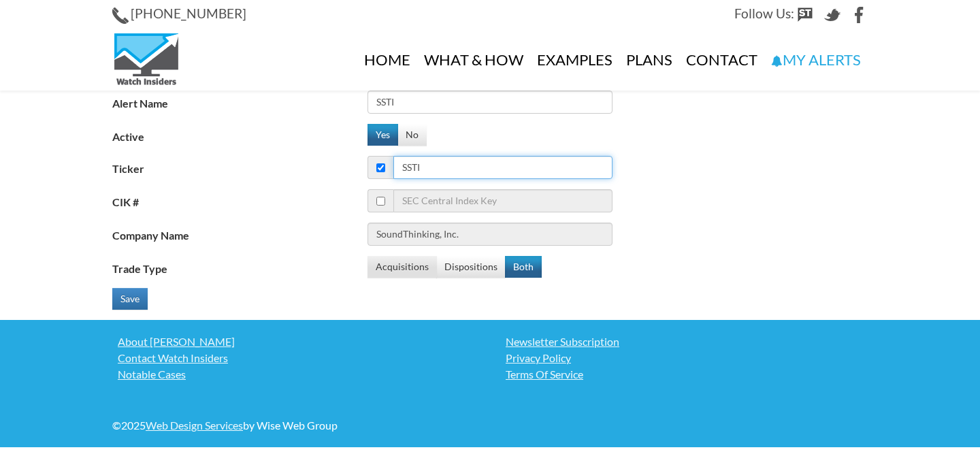
type input "SSTI"
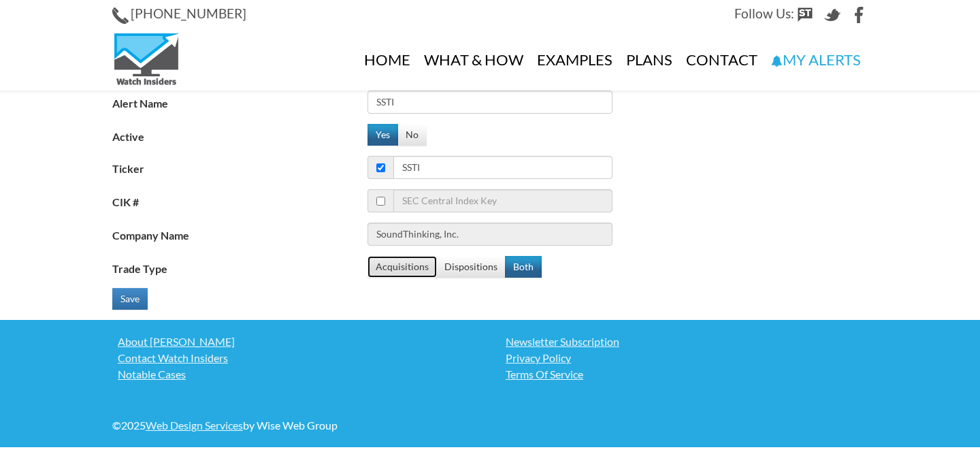
click at [400, 264] on button "Acquisitions" at bounding box center [401, 267] width 69 height 22
click at [123, 293] on button "Save" at bounding box center [129, 299] width 35 height 22
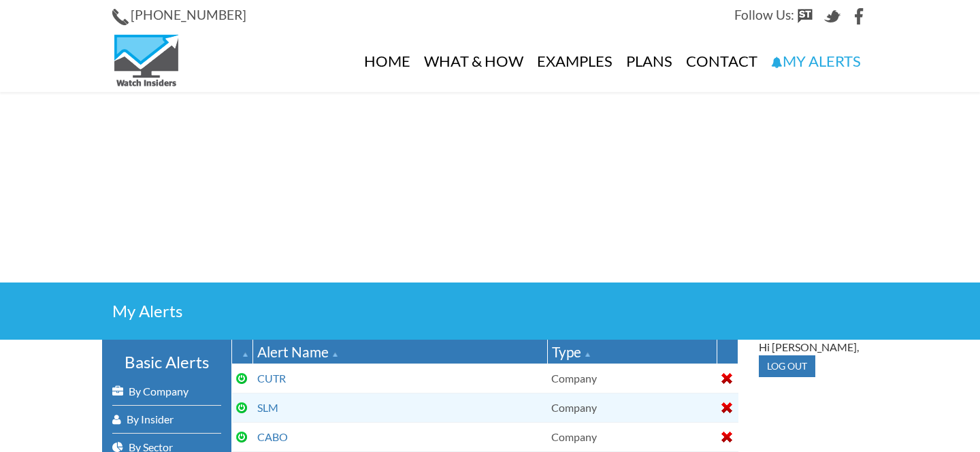
select select "100"
select select "2"
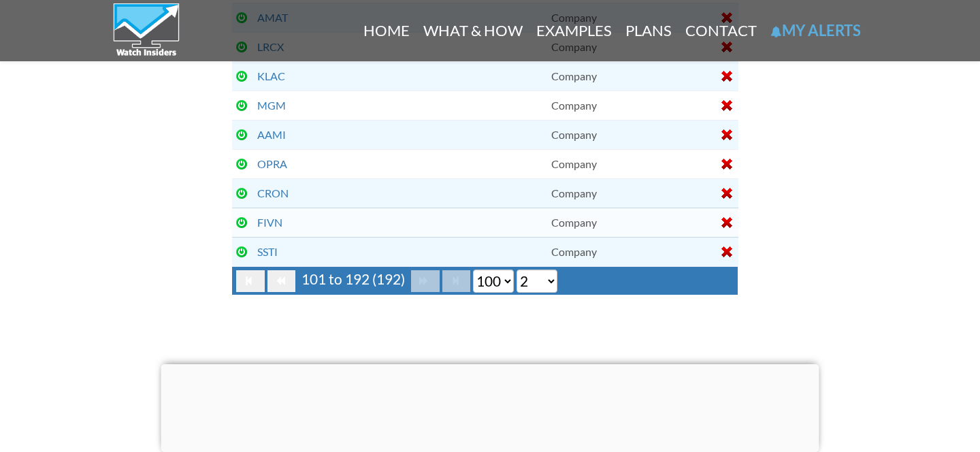
scroll to position [2780, 0]
